Goal: Task Accomplishment & Management: Use online tool/utility

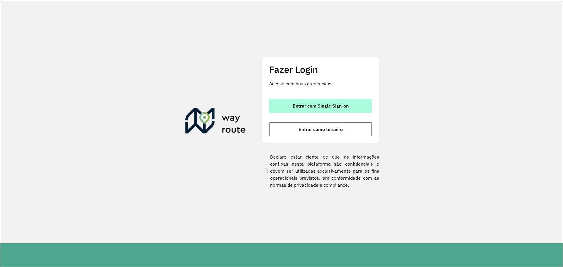
click at [340, 100] on button "Entrar com Single Sign-on" at bounding box center [320, 106] width 103 height 14
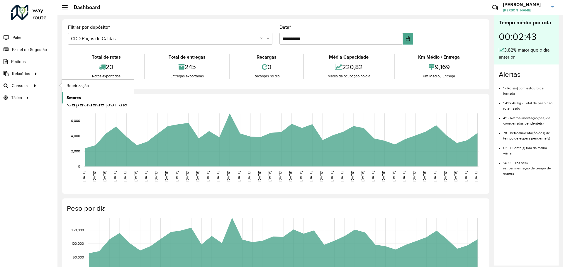
click at [87, 94] on link "Setores" at bounding box center [98, 98] width 72 height 12
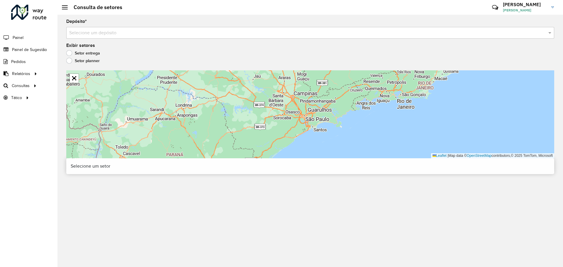
click at [77, 58] on label "Setor planner" at bounding box center [82, 61] width 33 height 6
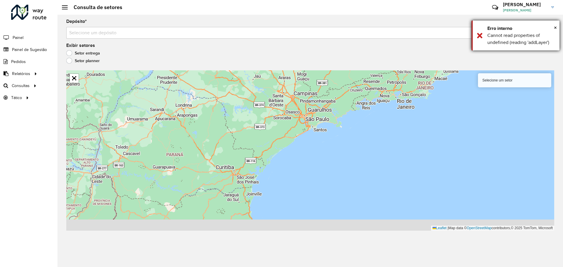
click at [554, 25] on div "Erro interno" at bounding box center [522, 28] width 68 height 7
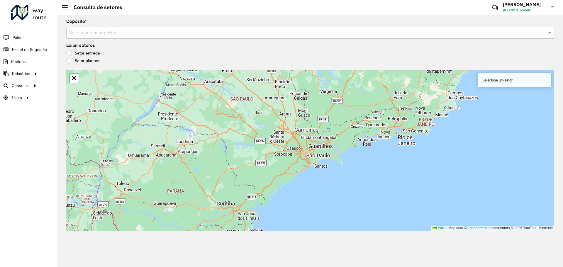
click at [79, 52] on label "Setor entrega" at bounding box center [83, 53] width 34 height 6
click at [529, 79] on div "Selecione um setor" at bounding box center [514, 80] width 73 height 14
click at [295, 50] on div "Exibir setores Setor entrega Setor planner" at bounding box center [310, 54] width 488 height 22
click at [69, 62] on label "Setor planner" at bounding box center [82, 61] width 33 height 6
click at [72, 55] on label "Setor entrega" at bounding box center [83, 53] width 34 height 6
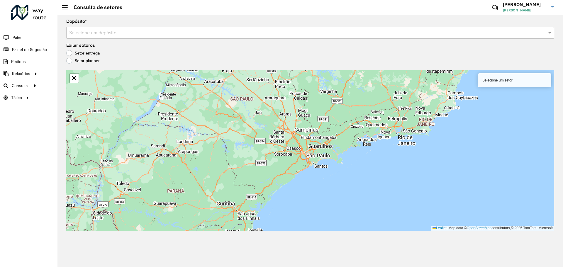
drag, startPoint x: 119, startPoint y: 27, endPoint x: 131, endPoint y: 38, distance: 17.0
click at [119, 27] on div "Depósito * Selecione um depósito" at bounding box center [310, 28] width 488 height 19
click at [131, 32] on input "text" at bounding box center [304, 33] width 471 height 7
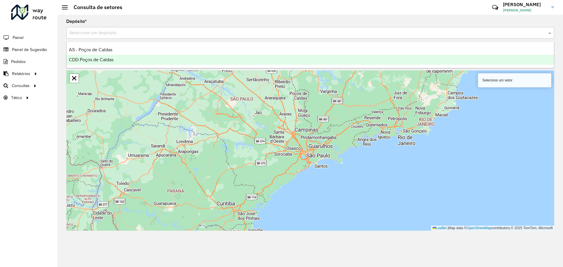
drag, startPoint x: 123, startPoint y: 60, endPoint x: 143, endPoint y: 84, distance: 30.7
click at [123, 60] on div "CDD Poços de Caldas" at bounding box center [311, 60] width 488 height 10
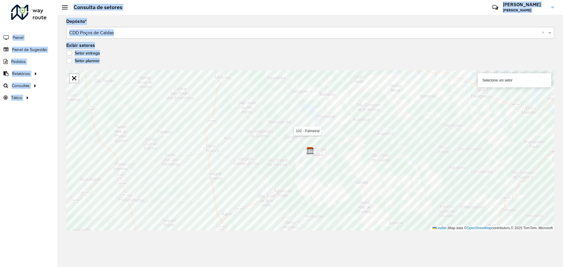
click at [306, 128] on hb-app "Aguarde... Pop-up bloqueado! Seu navegador bloqueou automáticamente a abertura …" at bounding box center [281, 133] width 563 height 267
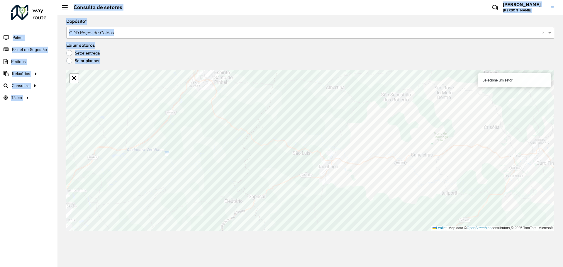
click at [50, 115] on div "Roteirizador AmbevTech Painel Painel de Sugestão Pedidos Relatórios Clientes Cl…" at bounding box center [29, 133] width 58 height 267
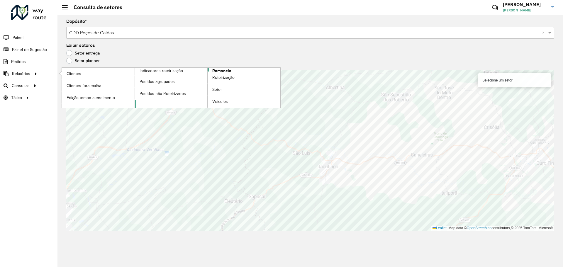
click at [232, 70] on link "Romaneio" at bounding box center [208, 88] width 146 height 40
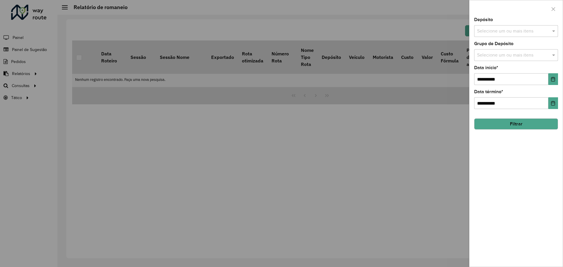
click at [526, 32] on input "text" at bounding box center [513, 31] width 75 height 7
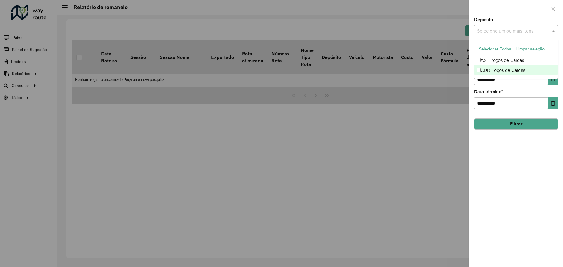
click at [499, 89] on label "Data término *" at bounding box center [488, 91] width 29 height 7
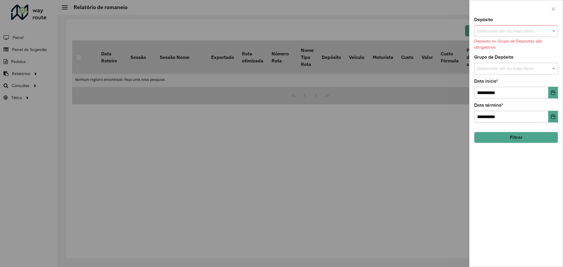
click at [503, 30] on input "text" at bounding box center [513, 31] width 75 height 7
click at [504, 68] on div "CDD Poços de Caldas" at bounding box center [516, 70] width 83 height 10
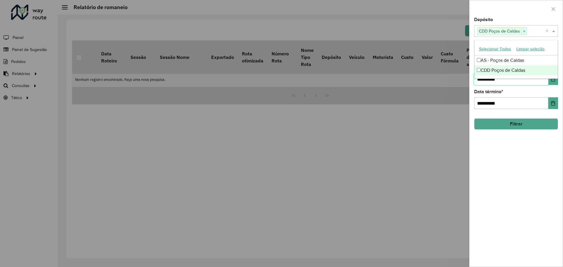
click at [499, 82] on input "**********" at bounding box center [511, 79] width 74 height 12
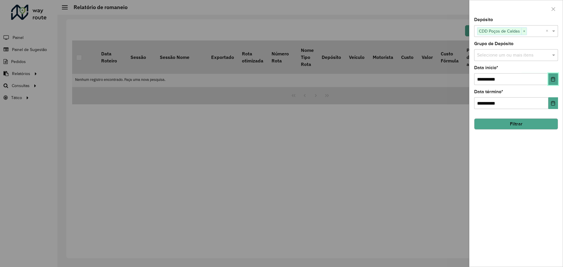
click at [555, 79] on icon "Choose Date" at bounding box center [554, 79] width 4 height 5
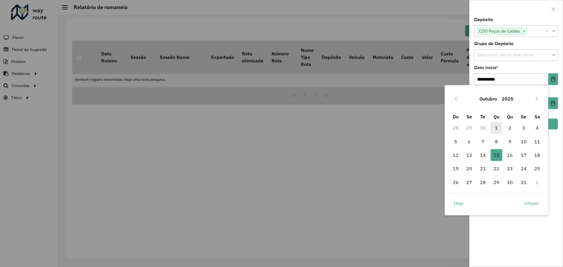
click at [494, 126] on span "1" at bounding box center [497, 128] width 12 height 12
type input "**********"
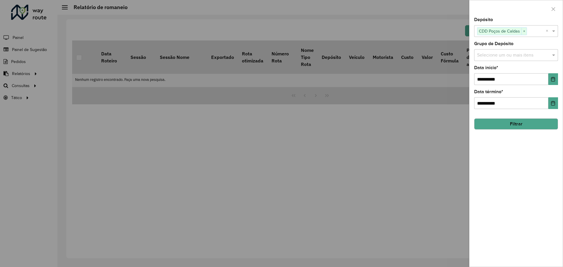
click at [536, 121] on button "Filtrar" at bounding box center [516, 124] width 84 height 11
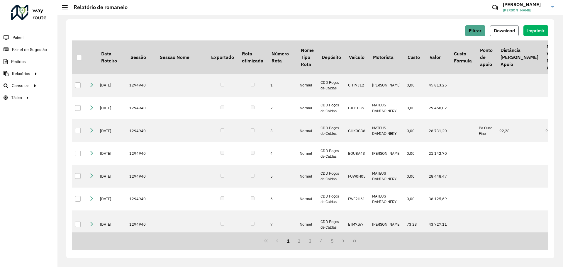
click at [516, 28] on button "Download" at bounding box center [504, 30] width 29 height 11
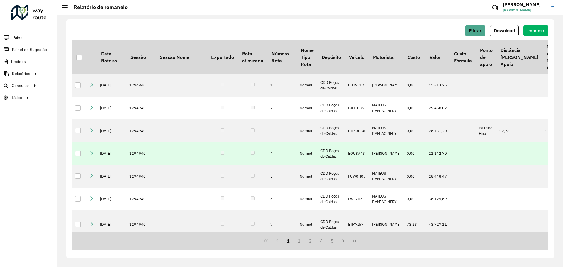
click at [187, 154] on td at bounding box center [181, 153] width 51 height 23
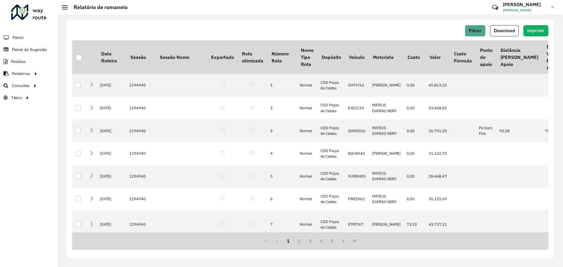
click at [0, 0] on link "Setor" at bounding box center [0, 0] width 0 height 0
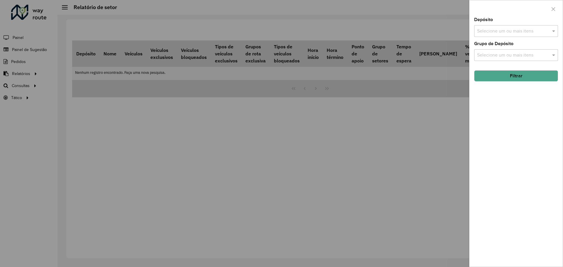
click at [35, 59] on div at bounding box center [281, 133] width 563 height 267
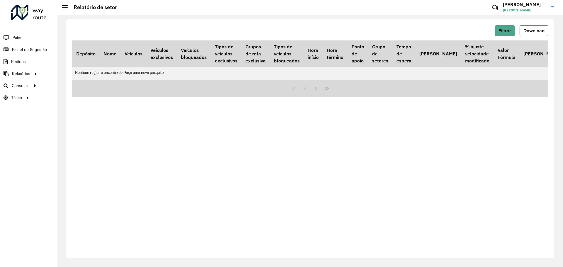
click at [31, 39] on li "Painel" at bounding box center [29, 37] width 58 height 12
click at [24, 36] on li "Painel" at bounding box center [29, 37] width 58 height 12
click at [29, 50] on span "Painel de Sugestão" at bounding box center [30, 50] width 37 height 6
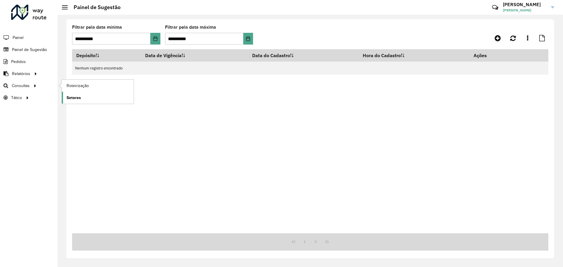
click at [77, 95] on span "Setores" at bounding box center [74, 98] width 14 height 6
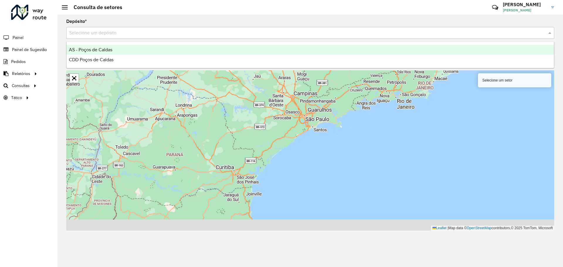
click at [129, 32] on input "text" at bounding box center [304, 33] width 471 height 7
click at [121, 61] on div "CDD Poços de Caldas" at bounding box center [311, 60] width 488 height 10
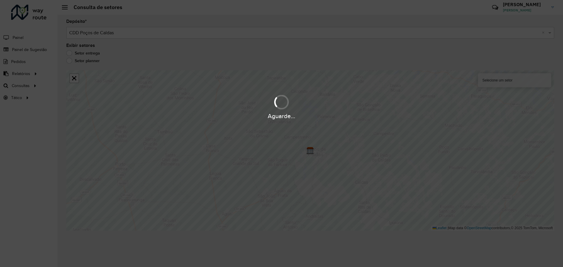
click at [70, 62] on div "Aguarde..." at bounding box center [281, 133] width 563 height 267
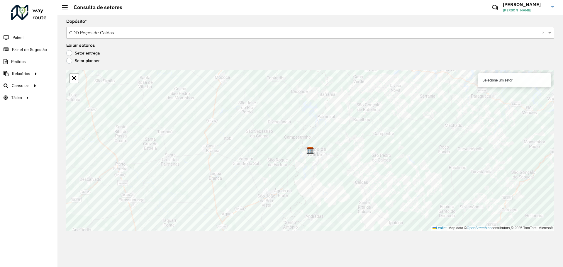
click at [70, 62] on label "Setor planner" at bounding box center [82, 61] width 33 height 6
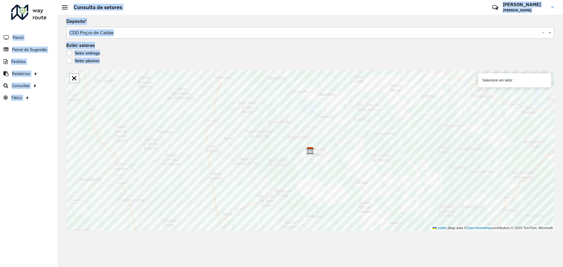
click at [289, 139] on hb-app "Aguarde... Pop-up bloqueado! Seu navegador bloqueou automáticamente a abertura …" at bounding box center [281, 133] width 563 height 267
click at [68, 51] on label "Setor entrega" at bounding box center [83, 53] width 34 height 6
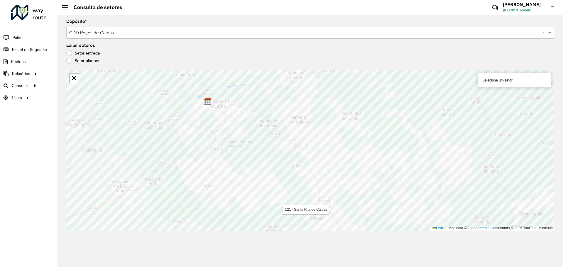
click at [341, 241] on div "Depósito * Selecione um depósito × CDD Poços de Caldas × Exibir setores Setor e…" at bounding box center [311, 141] width 506 height 253
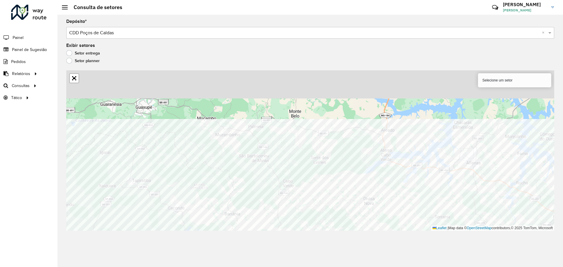
click at [364, 47] on formly-group "Depósito * Selecione um depósito × CDD Poços de Caldas × Exibir setores Setor e…" at bounding box center [310, 125] width 488 height 212
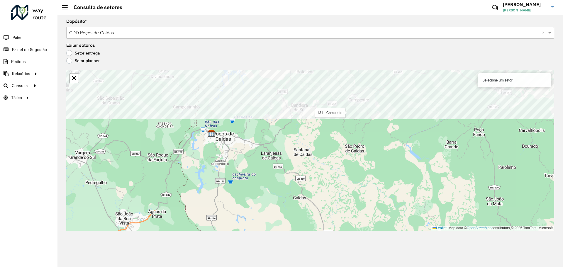
click at [349, 122] on div "131 - Campestre Selecione um setor Leaflet | Map data © OpenStreetMap contribut…" at bounding box center [310, 150] width 488 height 161
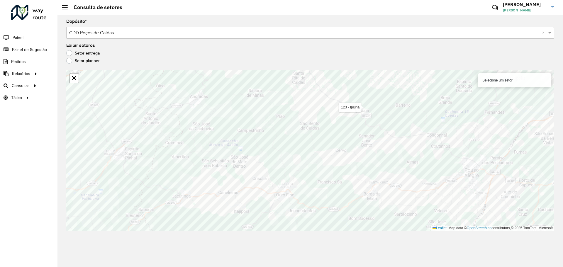
click at [335, 149] on div "123 - Ipiúna Selecione um setor Leaflet | Map data © OpenStreetMap contributors…" at bounding box center [310, 150] width 488 height 161
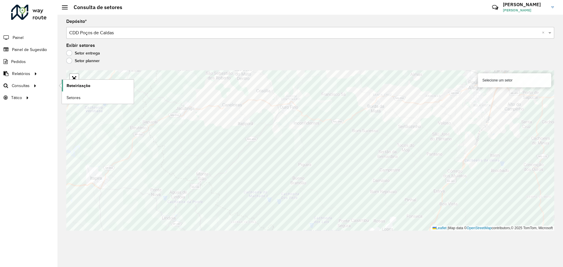
click at [92, 87] on link "Roteirização" at bounding box center [98, 86] width 72 height 12
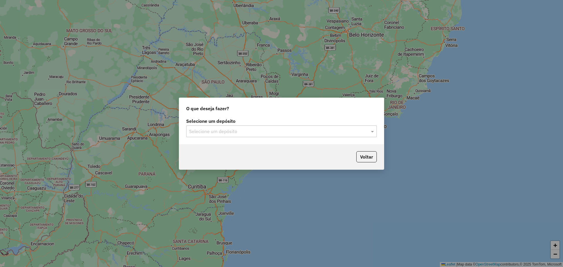
click at [274, 138] on div "Selecione um depósito Selecione um depósito" at bounding box center [281, 131] width 205 height 28
click at [268, 134] on input "text" at bounding box center [275, 131] width 173 height 7
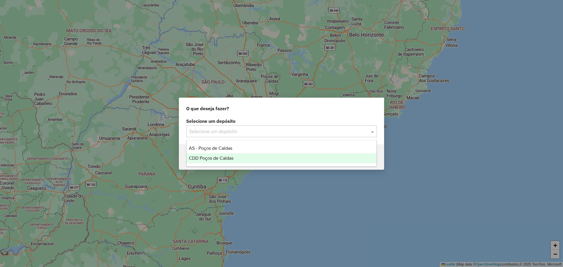
click at [241, 156] on div "CDD Poços de Caldas" at bounding box center [282, 158] width 190 height 10
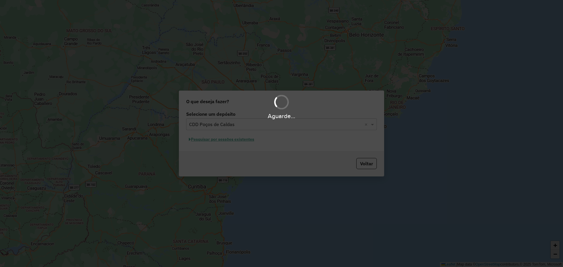
click at [228, 142] on div "Aguarde..." at bounding box center [281, 133] width 563 height 267
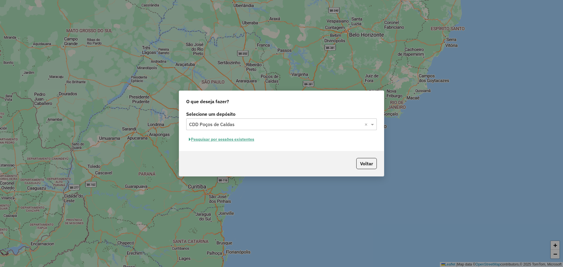
click at [241, 142] on button "Pesquisar por sessões existentes" at bounding box center [221, 139] width 71 height 9
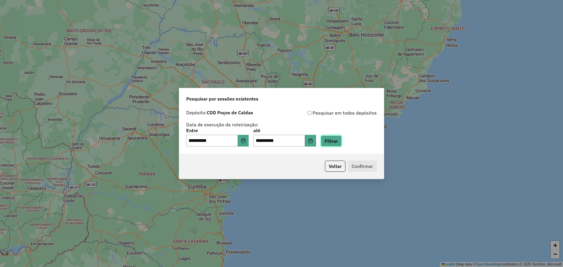
click at [340, 141] on button "Filtrar" at bounding box center [331, 141] width 21 height 11
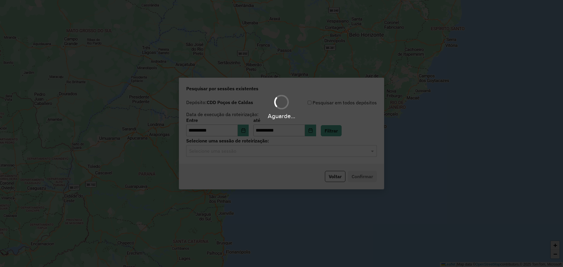
click at [237, 150] on div "Aguarde..." at bounding box center [281, 133] width 563 height 267
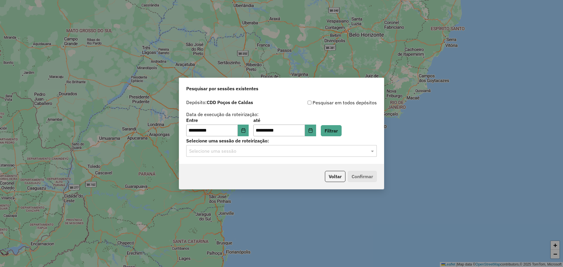
click at [251, 153] on input "text" at bounding box center [275, 151] width 173 height 7
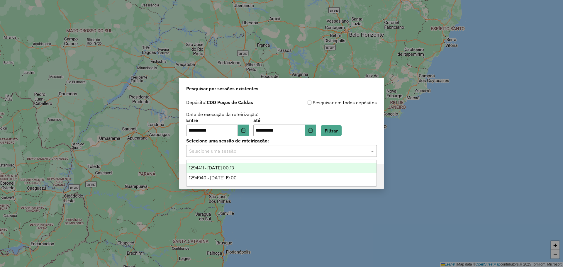
click at [254, 169] on div "1294411 - [DATE] 00:13" at bounding box center [282, 168] width 190 height 10
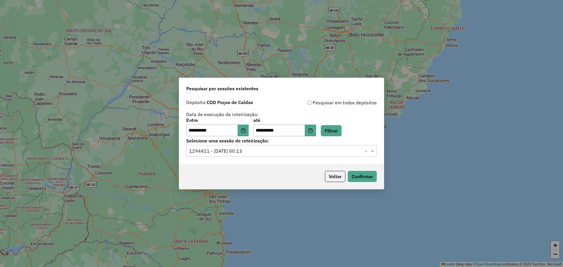
click at [380, 180] on div "Voltar Confirmar" at bounding box center [281, 176] width 205 height 25
click at [365, 178] on button "Confirmar" at bounding box center [362, 176] width 29 height 11
click at [249, 156] on div "Selecione uma sessão × 1294411 - [DATE] 00:13 ×" at bounding box center [281, 151] width 191 height 12
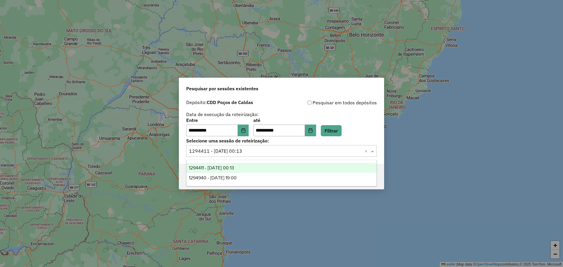
click at [253, 173] on div "1294940 - [DATE] 19:00" at bounding box center [282, 178] width 190 height 10
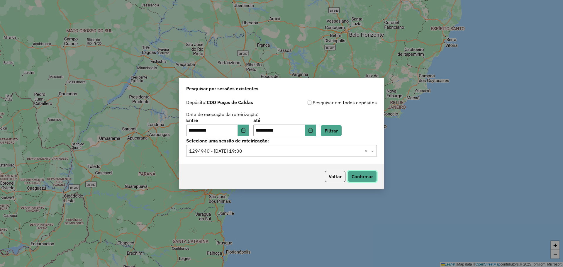
click at [359, 176] on button "Confirmar" at bounding box center [362, 176] width 29 height 11
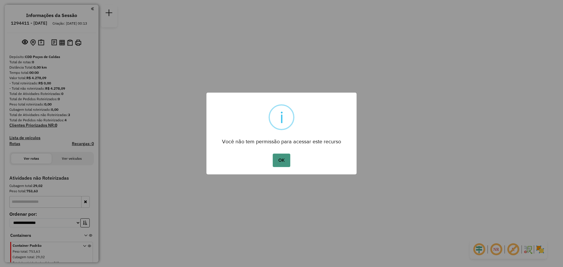
click at [280, 160] on button "OK" at bounding box center [281, 160] width 17 height 13
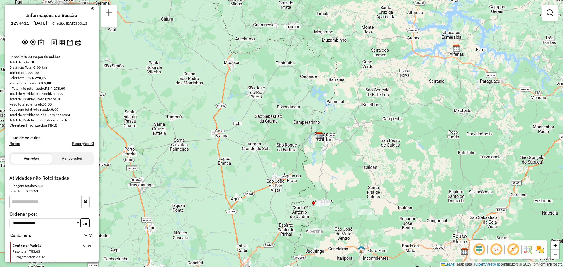
drag, startPoint x: 354, startPoint y: 144, endPoint x: 369, endPoint y: 145, distance: 15.3
click at [369, 145] on div "Janela de atendimento Grade de atendimento Capacidade Transportadoras Veículos …" at bounding box center [281, 133] width 563 height 267
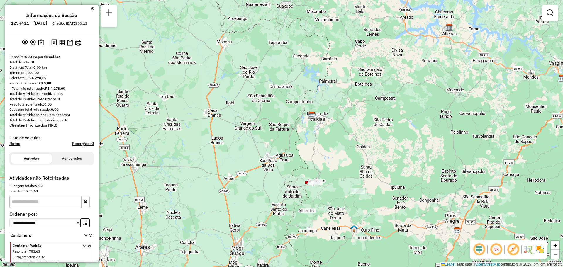
drag, startPoint x: 352, startPoint y: 175, endPoint x: 345, endPoint y: 155, distance: 21.9
click at [345, 155] on div "Janela de atendimento Grade de atendimento Capacidade Transportadoras Veículos …" at bounding box center [281, 133] width 563 height 267
click at [284, 130] on div "Janela de atendimento Grade de atendimento Capacidade Transportadoras Veículos …" at bounding box center [281, 133] width 563 height 267
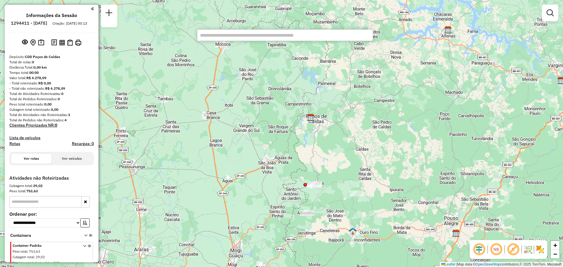
paste input "****"
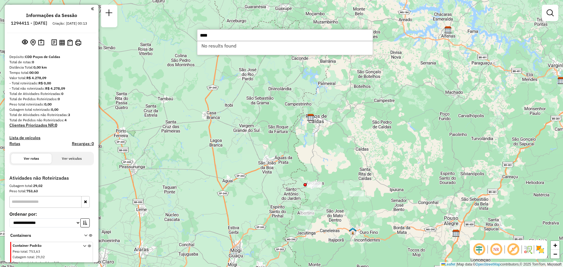
type input "****"
click at [205, 148] on div "Janela de atendimento Grade de atendimento Capacidade Transportadoras Veículos …" at bounding box center [281, 133] width 563 height 267
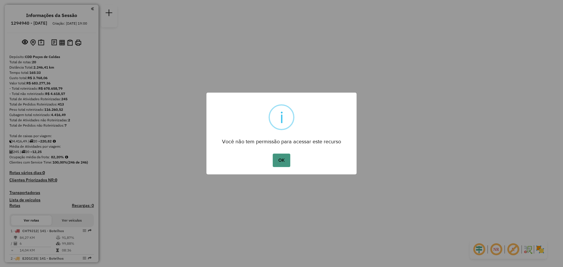
click at [283, 164] on button "OK" at bounding box center [281, 160] width 17 height 13
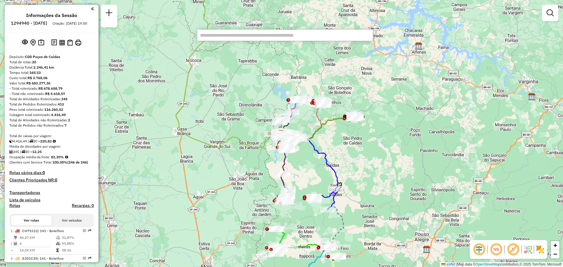
paste input "****"
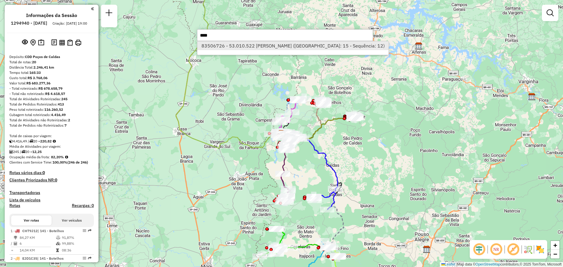
type input "****"
click at [223, 44] on li "83506726 - 53.010.522 JULIANA ALVES FERREIRA (Rota: 15 - Sequência: 12)" at bounding box center [292, 45] width 191 height 9
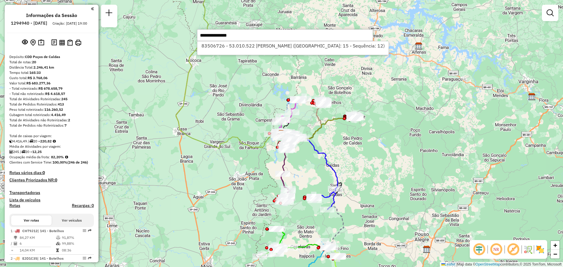
select select "**********"
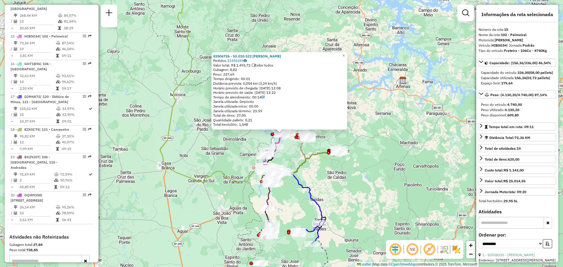
scroll to position [667, 0]
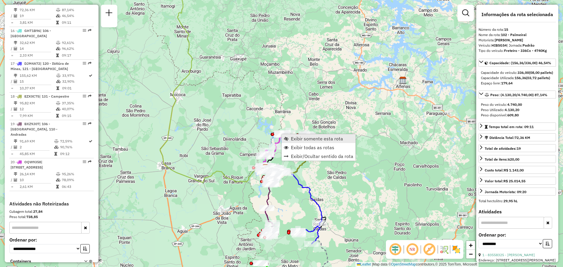
click at [308, 138] on span "Exibir somente esta rota" at bounding box center [317, 138] width 52 height 5
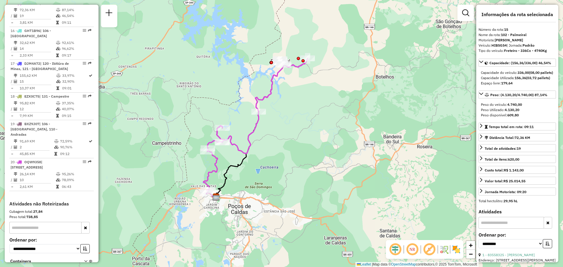
drag, startPoint x: 306, startPoint y: 150, endPoint x: 303, endPoint y: 149, distance: 3.1
click at [303, 149] on div "Janela de atendimento Grade de atendimento Capacidade Transportadoras Veículos …" at bounding box center [281, 133] width 563 height 267
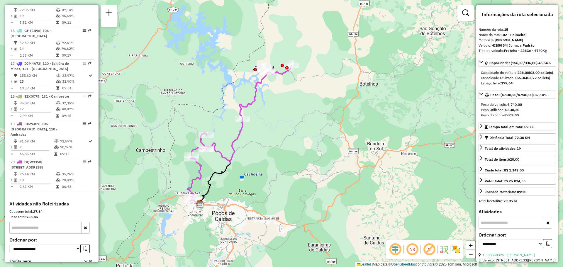
drag, startPoint x: 286, startPoint y: 116, endPoint x: 272, endPoint y: 124, distance: 15.4
click at [272, 124] on div "Janela de atendimento Grade de atendimento Capacidade Transportadoras Veículos …" at bounding box center [281, 133] width 563 height 267
click at [306, 148] on div "Janela de atendimento Grade de atendimento Capacidade Transportadoras Veículos …" at bounding box center [281, 133] width 563 height 267
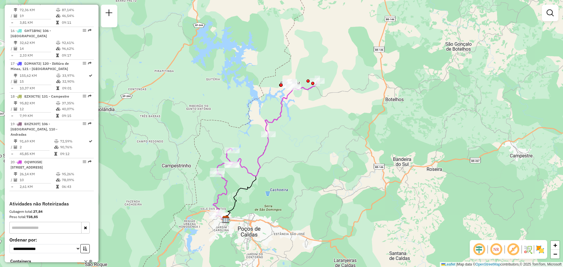
drag, startPoint x: 338, startPoint y: 155, endPoint x: 390, endPoint y: 170, distance: 53.9
click at [385, 170] on div "Janela de atendimento Grade de atendimento Capacidade Transportadoras Veículos …" at bounding box center [281, 133] width 563 height 267
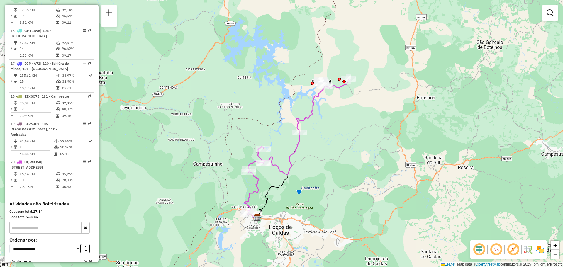
drag, startPoint x: 355, startPoint y: 173, endPoint x: 317, endPoint y: 168, distance: 39.1
click at [297, 174] on div "Janela de atendimento Grade de atendimento Capacidade Transportadoras Veículos …" at bounding box center [281, 133] width 563 height 267
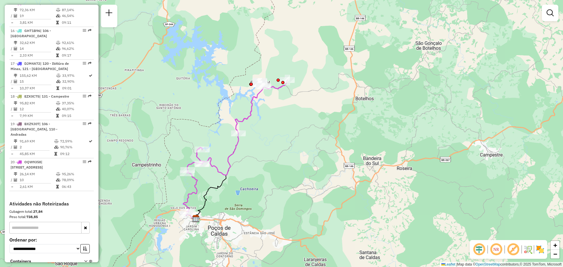
click at [221, 59] on div "Janela de atendimento Grade de atendimento Capacidade Transportadoras Veículos …" at bounding box center [281, 133] width 563 height 267
drag, startPoint x: 319, startPoint y: 76, endPoint x: 357, endPoint y: 45, distance: 49.9
click at [337, 63] on div "Janela de atendimento Grade de atendimento Capacidade Transportadoras Veículos …" at bounding box center [281, 133] width 563 height 267
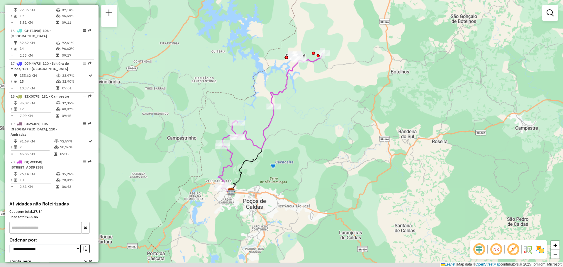
click at [358, 45] on div "Janela de atendimento Grade de atendimento Capacidade Transportadoras Veículos …" at bounding box center [281, 133] width 563 height 267
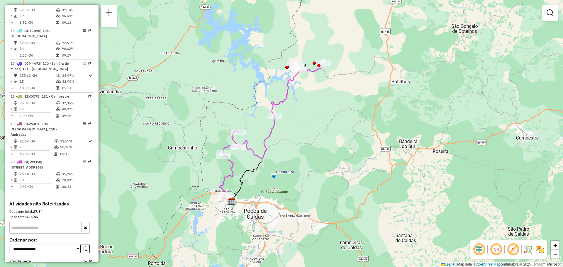
click at [360, 87] on div "Janela de atendimento Grade de atendimento Capacidade Transportadoras Veículos …" at bounding box center [281, 133] width 563 height 267
click at [359, 97] on div "Janela de atendimento Grade de atendimento Capacidade Transportadoras Veículos …" at bounding box center [281, 133] width 563 height 267
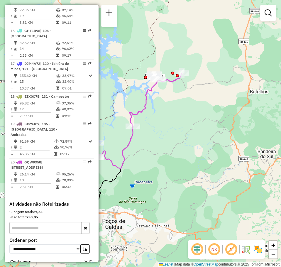
click at [215, 103] on div "Janela de atendimento Grade de atendimento Capacidade Transportadoras Veículos …" at bounding box center [140, 133] width 281 height 267
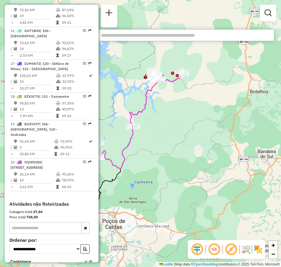
paste input "****"
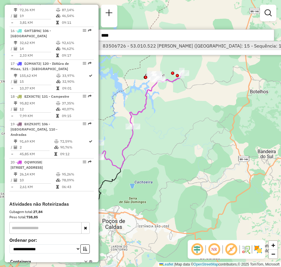
type input "****"
click at [171, 48] on li "83506726 - 53.010.522 JULIANA ALVES FERREIRA (Rota: 15 - Sequência: 12)" at bounding box center [194, 45] width 191 height 9
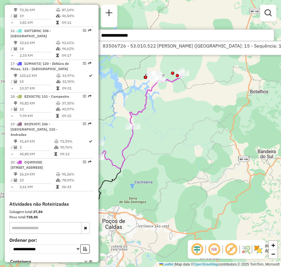
select select "**********"
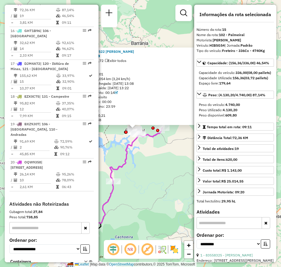
drag, startPoint x: 169, startPoint y: 166, endPoint x: 163, endPoint y: 162, distance: 7.6
click at [163, 162] on div "83506726 - 53.010.522 JULIANA ALVES FERREIRA Pedidos: 15355249 Valor total: R$ …" at bounding box center [140, 133] width 281 height 267
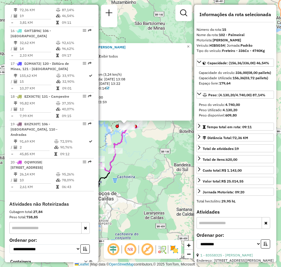
drag, startPoint x: 171, startPoint y: 174, endPoint x: 149, endPoint y: 153, distance: 30.3
click at [149, 153] on div "83506726 - 53.010.522 JULIANA ALVES FERREIRA Pedidos: 15355249 Valor total: R$ …" at bounding box center [140, 133] width 281 height 267
drag, startPoint x: 167, startPoint y: 75, endPoint x: 175, endPoint y: 112, distance: 37.6
click at [175, 112] on div "83506726 - 53.010.522 JULIANA ALVES FERREIRA Pedidos: 15355249 Valor total: R$ …" at bounding box center [124, 81] width 132 height 73
click at [162, 119] on div "83506726 - 53.010.522 JULIANA ALVES FERREIRA Pedidos: 15355249 Valor total: R$ …" at bounding box center [124, 82] width 136 height 78
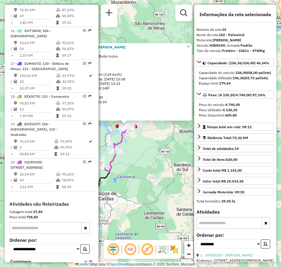
click at [155, 141] on div "83506726 - 53.010.522 JULIANA ALVES FERREIRA Pedidos: 15355249 Valor total: R$ …" at bounding box center [140, 133] width 281 height 267
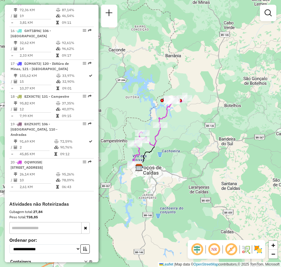
drag, startPoint x: 160, startPoint y: 145, endPoint x: 205, endPoint y: 119, distance: 51.8
click at [205, 119] on div "Janela de atendimento Grade de atendimento Capacidade Transportadoras Veículos …" at bounding box center [140, 133] width 281 height 267
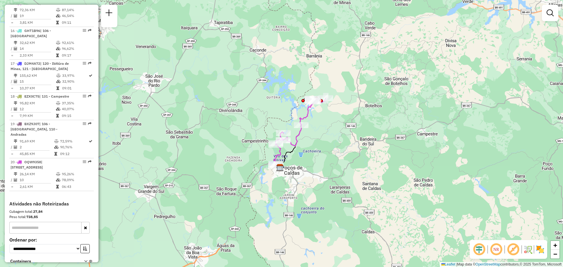
drag, startPoint x: 336, startPoint y: 119, endPoint x: 332, endPoint y: 117, distance: 4.6
click at [332, 117] on div "Janela de atendimento Grade de atendimento Capacidade Transportadoras Veículos …" at bounding box center [281, 133] width 563 height 267
